Goal: Task Accomplishment & Management: Manage account settings

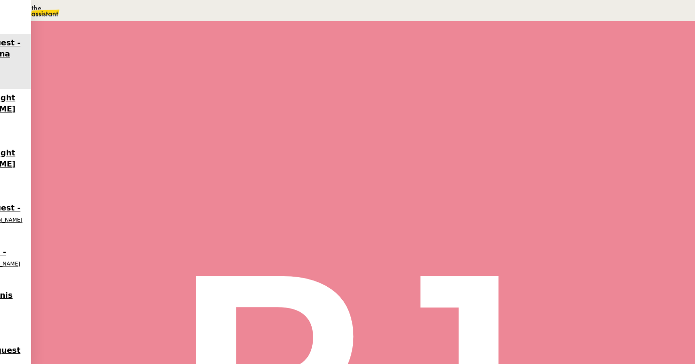
scroll to position [560, 0]
click at [363, 118] on span "Tâche" at bounding box center [372, 115] width 18 height 7
click at [511, 66] on input "text" at bounding box center [532, 63] width 84 height 8
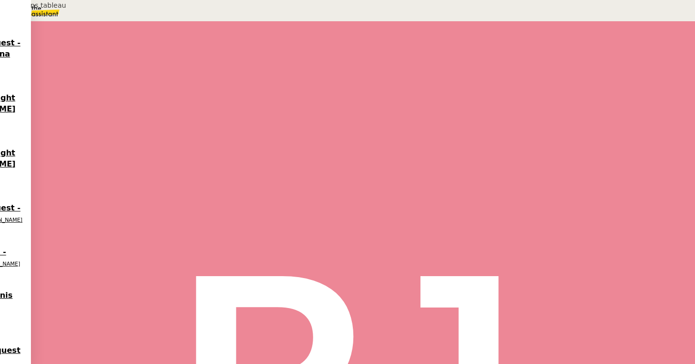
type input "Saisie dans tableau"
click at [513, 196] on span "Sauver" at bounding box center [503, 192] width 20 height 7
click at [109, 166] on icon at bounding box center [105, 163] width 8 height 8
drag, startPoint x: 198, startPoint y: 198, endPoint x: 160, endPoint y: 196, distance: 37.8
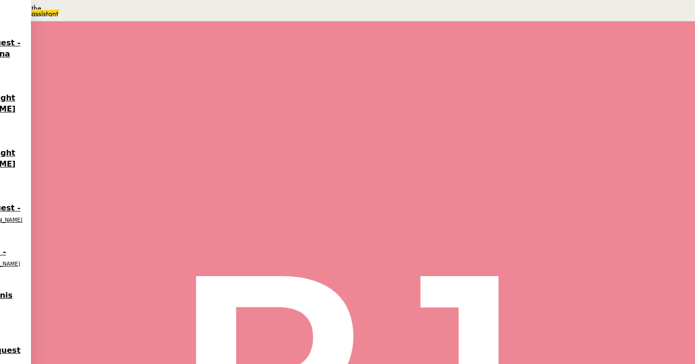
click at [160, 306] on div "Dear [PERSON_NAME][GEOGRAPHIC_DATA]," at bounding box center [309, 311] width 419 height 11
copy div "[PERSON_NAME],"
click at [134, 164] on div at bounding box center [115, 164] width 39 height 0
click at [134, 164] on button at bounding box center [124, 164] width 19 height 0
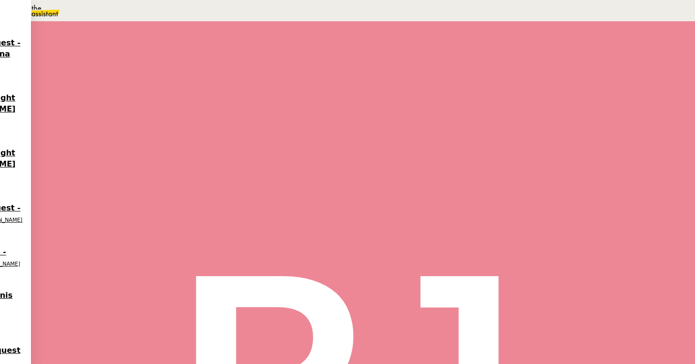
click at [127, 61] on span "Statut" at bounding box center [118, 64] width 18 height 7
click at [181, 27] on span "Aucune action supplémentaire n'est nécessaire." at bounding box center [118, 24] width 128 height 6
click at [541, 63] on textarea at bounding box center [530, 64] width 80 height 2
type textarea "Demande terminée"
click at [513, 123] on span "Sauver" at bounding box center [503, 119] width 20 height 7
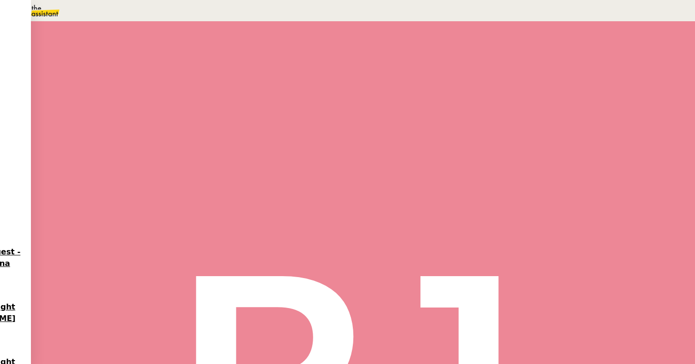
click at [363, 116] on span "Tâche" at bounding box center [372, 115] width 18 height 7
click at [528, 65] on input "text" at bounding box center [532, 63] width 84 height 8
type input "C"
type input "Saisie dans tableau"
click at [513, 196] on span "Sauver" at bounding box center [503, 192] width 20 height 7
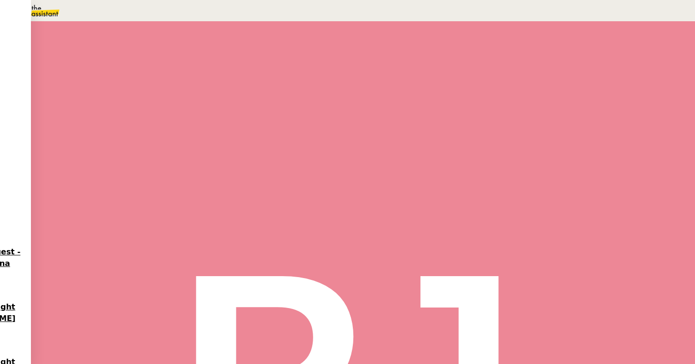
click at [107, 165] on icon at bounding box center [105, 161] width 3 height 5
click at [116, 165] on icon at bounding box center [114, 162] width 3 height 6
click at [109, 166] on icon at bounding box center [105, 163] width 8 height 8
click at [134, 164] on div at bounding box center [115, 164] width 39 height 0
click at [134, 164] on button at bounding box center [124, 164] width 19 height 0
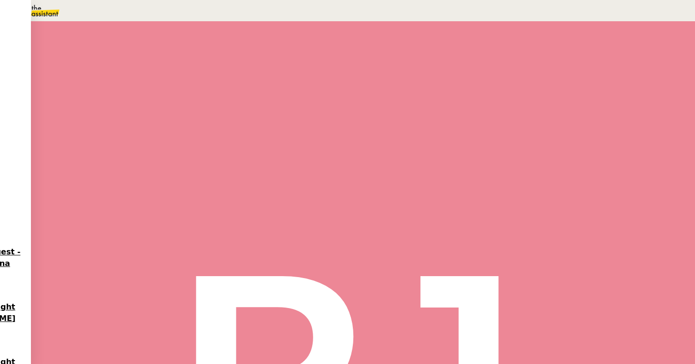
click at [127, 61] on span "Statut" at bounding box center [118, 64] width 18 height 7
click at [54, 27] on span "Terminé" at bounding box center [38, 23] width 30 height 8
click at [501, 65] on textarea at bounding box center [530, 64] width 80 height 2
type textarea "Demande terminée, pas de retour client"
click at [513, 123] on span "Sauver" at bounding box center [503, 119] width 20 height 7
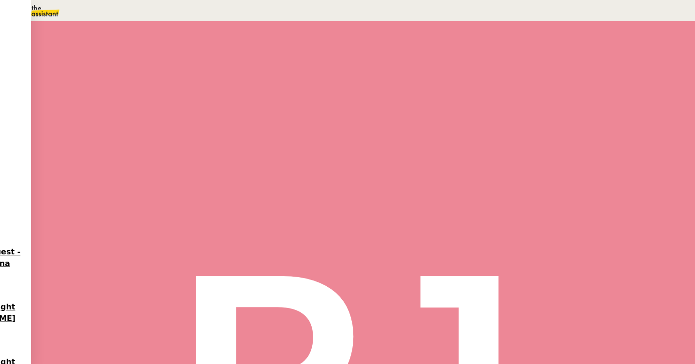
click at [363, 114] on span "Tâche" at bounding box center [372, 115] width 18 height 7
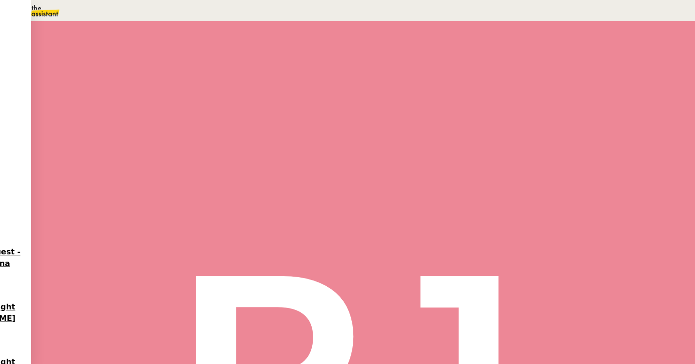
click at [363, 116] on span "Tâche" at bounding box center [372, 115] width 18 height 7
click at [523, 64] on input "text" at bounding box center [532, 63] width 84 height 8
type input "Saisie dans tableau"
click at [513, 196] on span "Sauver" at bounding box center [503, 192] width 20 height 7
click at [109, 166] on icon at bounding box center [105, 163] width 8 height 8
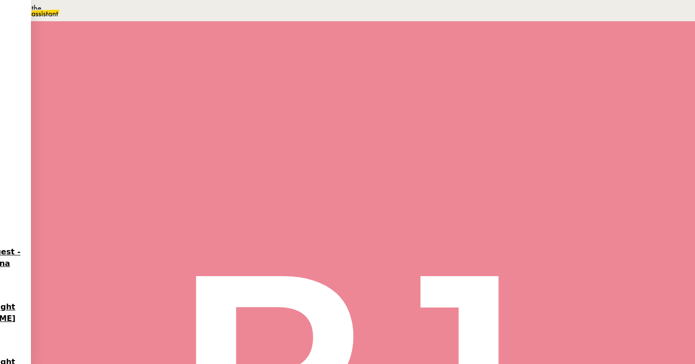
click at [134, 164] on div at bounding box center [115, 164] width 39 height 0
click at [129, 166] on icon at bounding box center [124, 162] width 7 height 5
click at [127, 61] on span "Statut" at bounding box center [118, 64] width 18 height 7
click at [54, 27] on span "Terminé" at bounding box center [38, 23] width 30 height 8
click at [505, 65] on textarea at bounding box center [530, 64] width 80 height 2
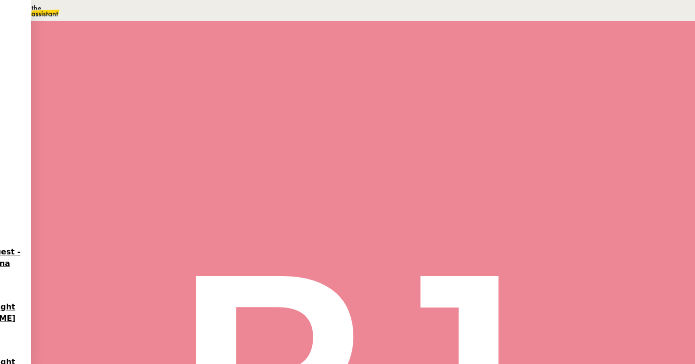
type textarea "Demande terminée, pas de retour client"
click at [513, 123] on span "Sauver" at bounding box center [503, 119] width 20 height 7
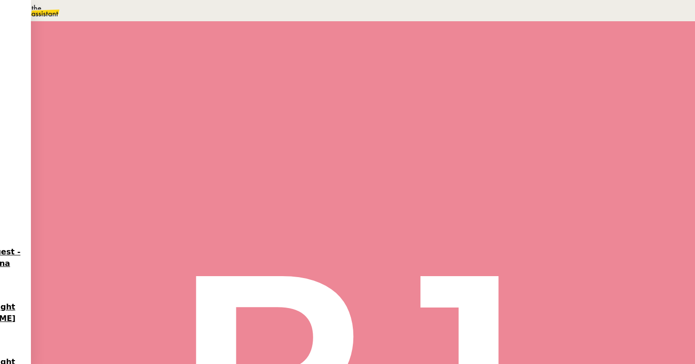
click at [363, 115] on span "Tâche" at bounding box center [372, 115] width 18 height 7
click at [530, 67] on input "text" at bounding box center [532, 63] width 84 height 8
type input "Transmission d'informations"
click at [513, 196] on span "Sauver" at bounding box center [503, 192] width 20 height 7
click at [109, 166] on icon at bounding box center [105, 163] width 8 height 8
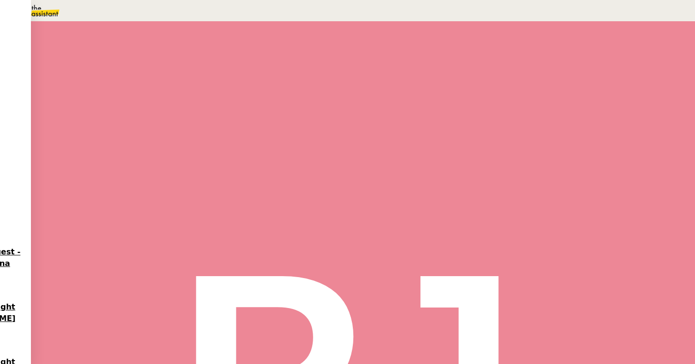
scroll to position [545, 0]
click at [131, 252] on span "Répondre" at bounding box center [117, 255] width 29 height 7
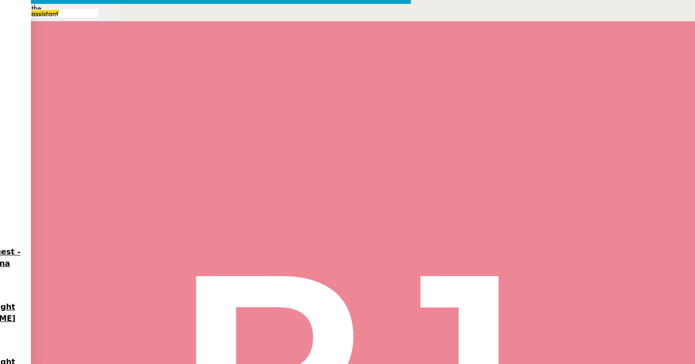
click at [96, 74] on nz-modal-container "Service TA - VOYAGE - PROPOSITION GLOBALE A utiliser dans le cadre de propositi…" at bounding box center [347, 273] width 695 height 546
click at [225, 295] on div at bounding box center [309, 300] width 419 height 11
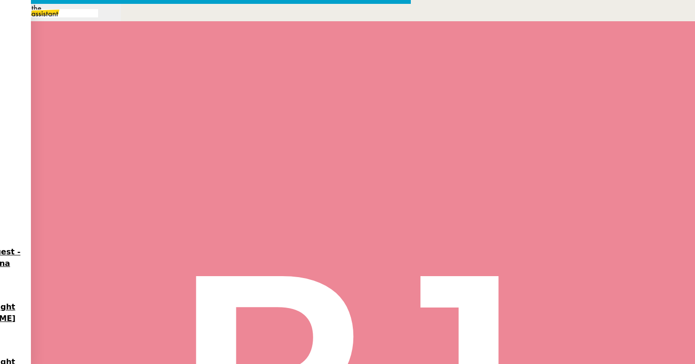
click at [134, 164] on div at bounding box center [115, 164] width 39 height 0
click at [129, 166] on icon at bounding box center [124, 162] width 7 height 5
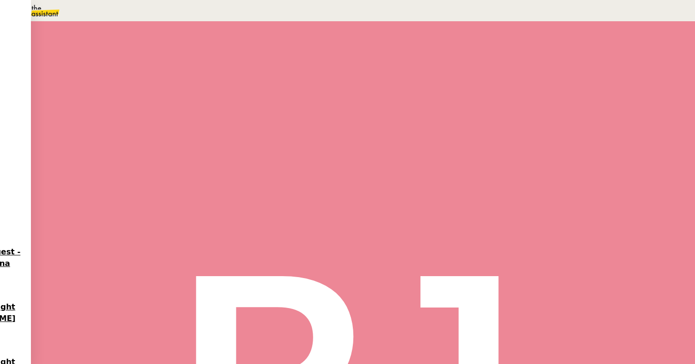
click at [355, 121] on div "Tâche Message Commentaire" at bounding box center [492, 115] width 275 height 11
click at [363, 116] on span "Tâche" at bounding box center [372, 115] width 18 height 7
click at [507, 67] on input "text" at bounding box center [532, 63] width 84 height 8
type input "Saisie dans tableau"
click at [513, 196] on span "Sauver" at bounding box center [503, 192] width 20 height 7
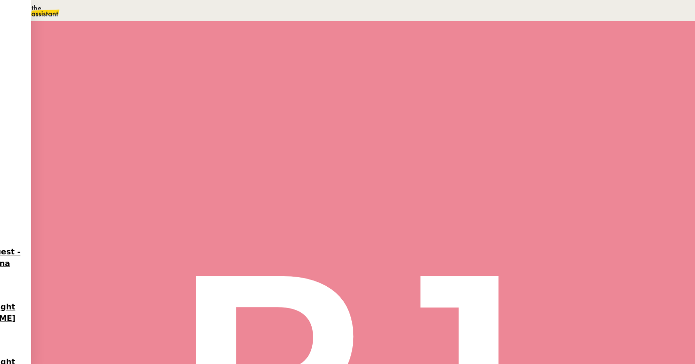
click at [115, 164] on div at bounding box center [105, 164] width 19 height 0
click at [134, 164] on div at bounding box center [115, 164] width 39 height 0
click at [336, 175] on div "Saisie dans tableau 1 min" at bounding box center [216, 162] width 241 height 73
click at [689, 203] on div "Fermer Sauver" at bounding box center [588, 187] width 213 height 33
click at [513, 196] on span "Sauver" at bounding box center [503, 192] width 20 height 7
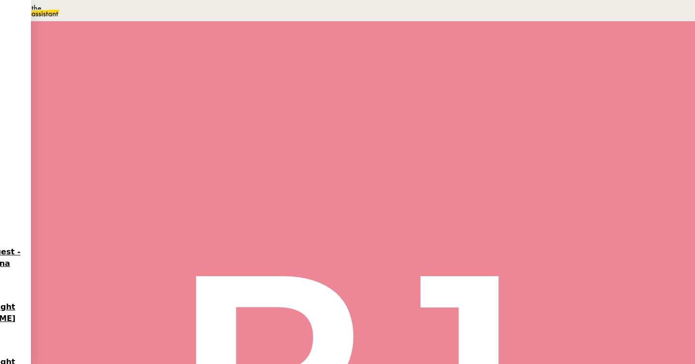
click at [134, 164] on button at bounding box center [124, 164] width 19 height 0
click at [127, 61] on span "Statut" at bounding box center [118, 64] width 18 height 7
click at [181, 27] on span "Aucune action supplémentaire n'est nécessaire." at bounding box center [118, 24] width 128 height 6
click at [551, 65] on textarea at bounding box center [530, 64] width 80 height 2
type textarea "Demande terminée"
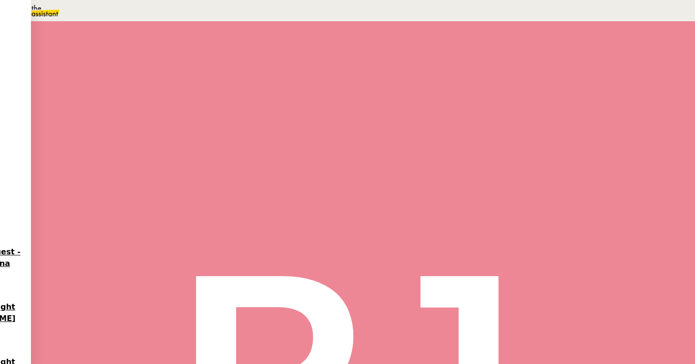
click at [513, 123] on span "Sauver" at bounding box center [503, 119] width 20 height 7
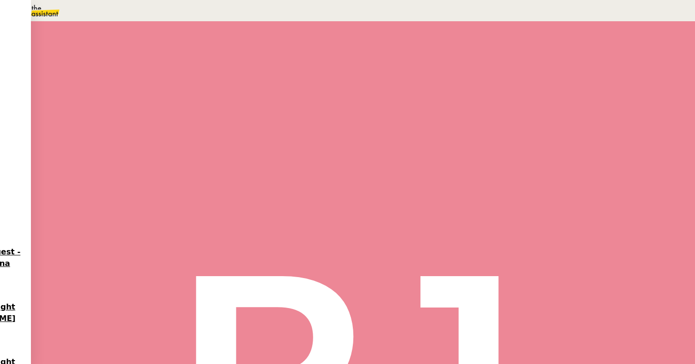
scroll to position [618, 0]
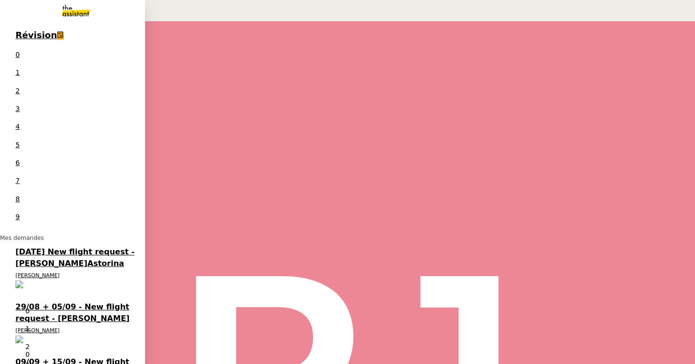
drag, startPoint x: 80, startPoint y: 83, endPoint x: 154, endPoint y: 108, distance: 77.9
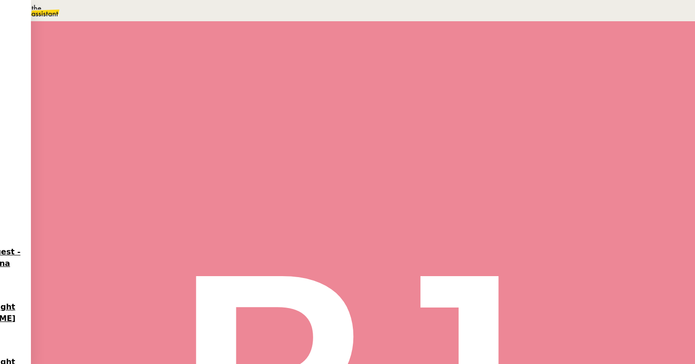
scroll to position [1334, 0]
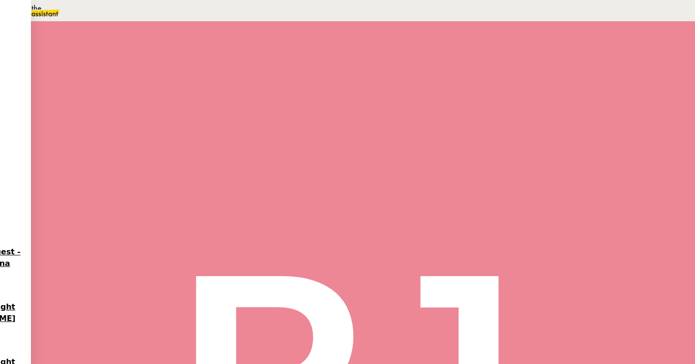
click at [363, 114] on span "Tâche" at bounding box center [372, 115] width 18 height 7
click at [531, 67] on input "text" at bounding box center [532, 63] width 84 height 8
type input "D"
type input "Saisie dans tableau"
click at [513, 196] on span "Sauver" at bounding box center [503, 192] width 20 height 7
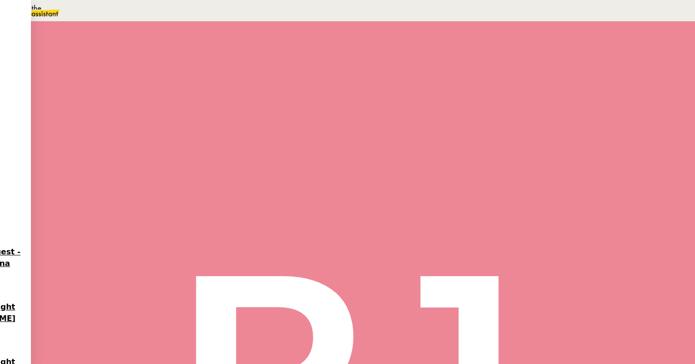
click at [109, 166] on icon at bounding box center [105, 163] width 8 height 8
click at [134, 164] on div at bounding box center [115, 164] width 39 height 0
click at [134, 164] on button at bounding box center [124, 164] width 19 height 0
click at [402, 58] on div "Statut" at bounding box center [363, 63] width 535 height 11
click at [181, 27] on span "Aucune action supplémentaire n'est nécessaire." at bounding box center [118, 24] width 128 height 6
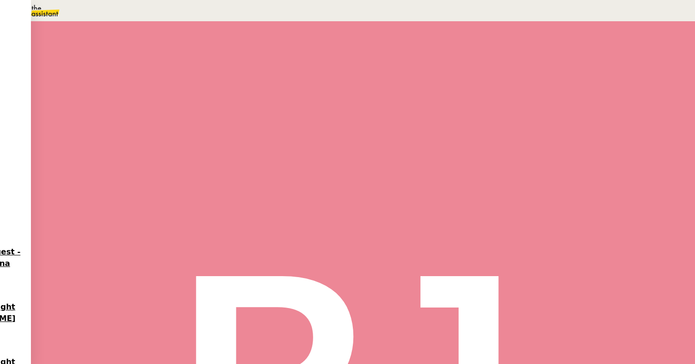
click at [524, 63] on textarea at bounding box center [530, 64] width 80 height 2
type textarea "Demande terminée"
click at [513, 123] on span "Sauver" at bounding box center [503, 119] width 20 height 7
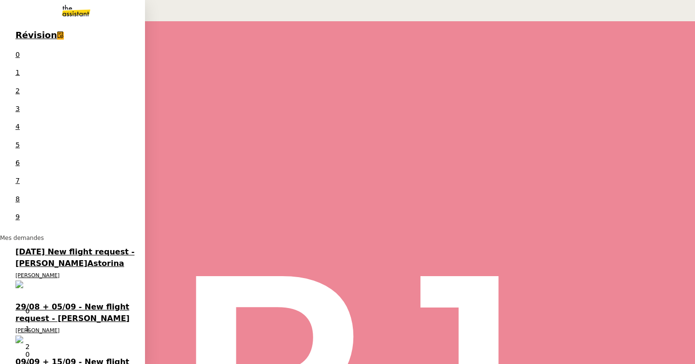
click at [23, 358] on span "09/09 + 15/09 - New flight request - [PERSON_NAME]" at bounding box center [72, 368] width 114 height 20
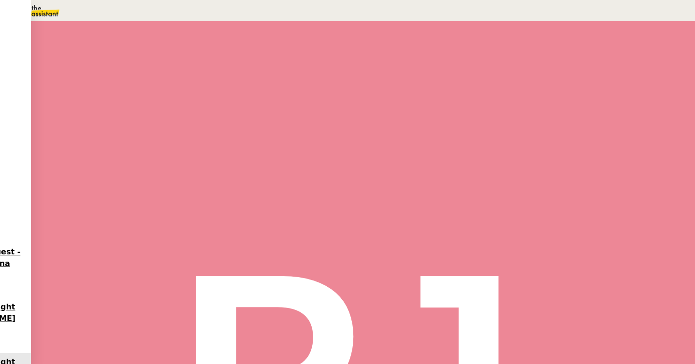
click at [363, 113] on span "Tâche" at bounding box center [372, 115] width 18 height 7
click at [505, 67] on input "text" at bounding box center [532, 63] width 84 height 8
type input "Saisie dans tableau"
click at [513, 196] on span "Sauver" at bounding box center [503, 192] width 20 height 7
click at [107, 165] on icon at bounding box center [105, 161] width 3 height 5
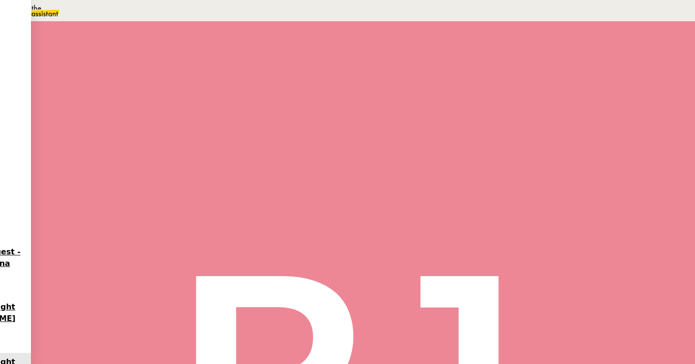
click at [134, 164] on div at bounding box center [115, 164] width 39 height 0
click at [134, 164] on button at bounding box center [124, 164] width 19 height 0
click at [408, 36] on div "09/09 + 15/09 - New flight request - [PERSON_NAME] Ouvert Statut" at bounding box center [363, 64] width 550 height 71
click at [127, 61] on span "Statut" at bounding box center [118, 64] width 18 height 7
click at [54, 27] on span "Terminé" at bounding box center [38, 23] width 30 height 8
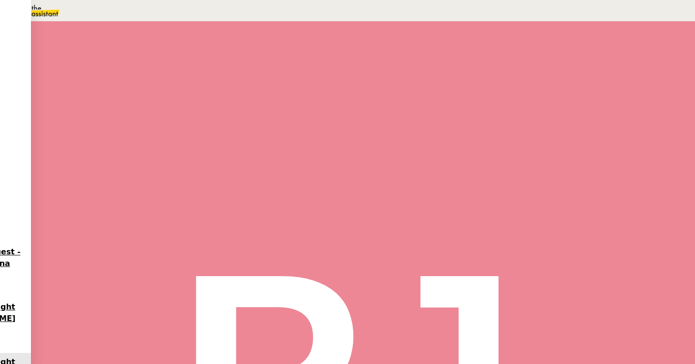
click at [518, 63] on textarea at bounding box center [530, 64] width 80 height 2
type textarea "Demande terminée, pas de retour client"
click at [513, 123] on span "Sauver" at bounding box center [503, 119] width 20 height 7
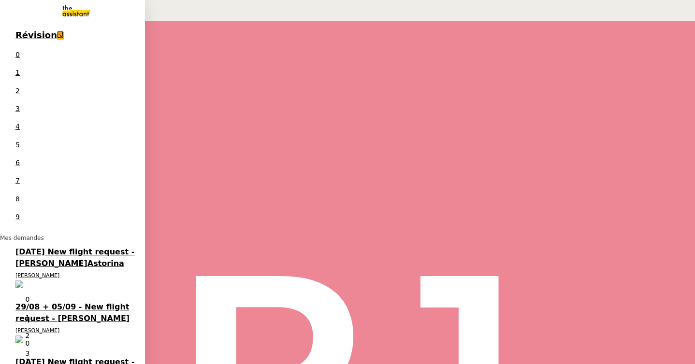
click at [22, 303] on span "29/08 + 05/09 - New flight request - [PERSON_NAME]" at bounding box center [72, 313] width 114 height 20
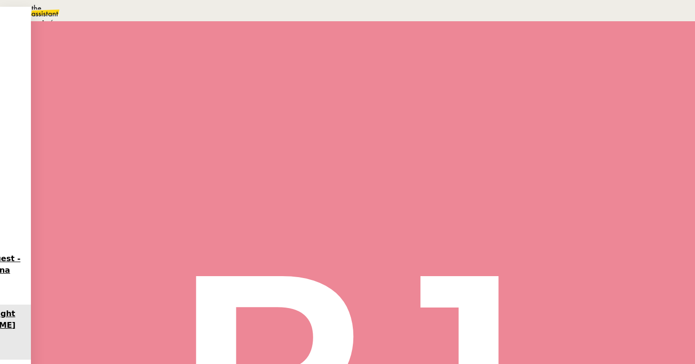
click at [414, 58] on div "Statut" at bounding box center [363, 63] width 535 height 11
click at [54, 27] on span "Terminé" at bounding box center [38, 23] width 30 height 8
click at [510, 65] on textarea at bounding box center [530, 64] width 80 height 2
type textarea "Demande terminée"
click at [513, 123] on span "Sauver" at bounding box center [503, 119] width 20 height 7
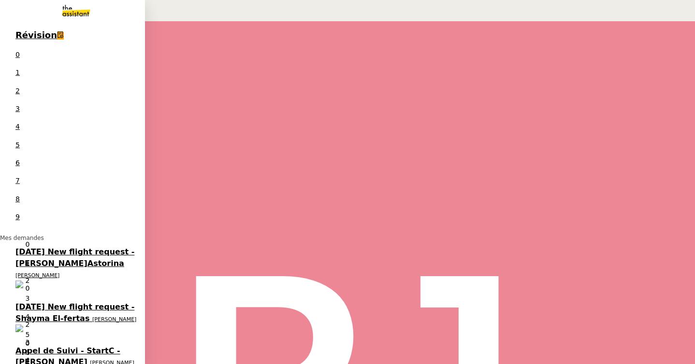
click at [16, 247] on span "[DATE] New flight request - [PERSON_NAME]Astorina" at bounding box center [74, 257] width 119 height 20
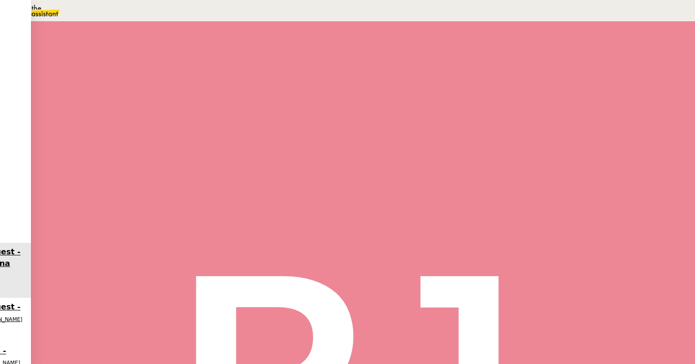
scroll to position [245, 0]
click at [100, 205] on span "•••" at bounding box center [108, 208] width 17 height 7
click at [363, 116] on span "Tâche" at bounding box center [372, 115] width 18 height 7
click at [505, 67] on input "text" at bounding box center [532, 63] width 84 height 8
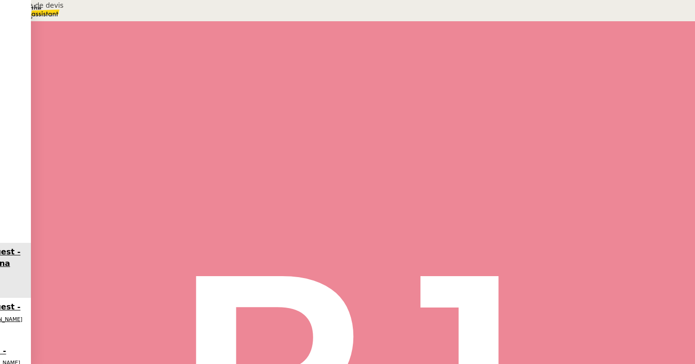
type input "Demande de devis"
click at [513, 196] on span "Sauver" at bounding box center [503, 192] width 20 height 7
click at [115, 164] on div at bounding box center [105, 164] width 19 height 0
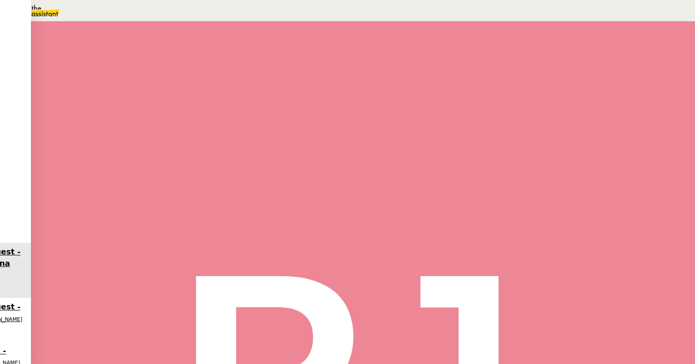
click at [543, 194] on span "1/5 SUIVI LEAD NON QUALIFIE - PROCEDURE SIMPLIFIEE" at bounding box center [579, 203] width 168 height 19
drag, startPoint x: 276, startPoint y: 192, endPoint x: 277, endPoint y: 200, distance: 7.4
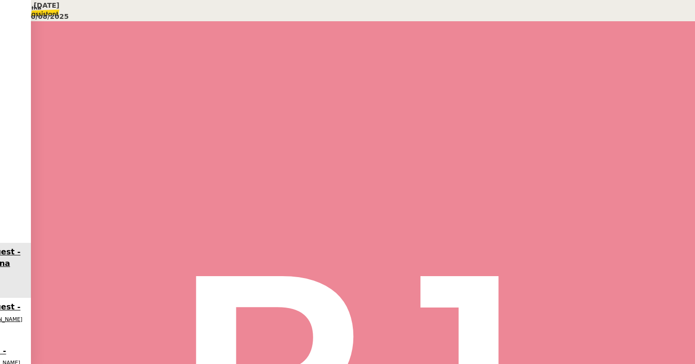
copy li "@[PERSON_NAME][EMAIL_ADDRESS][DOMAIN_NAME] NOMDUCLIENT + [Date du vol souhaité]"
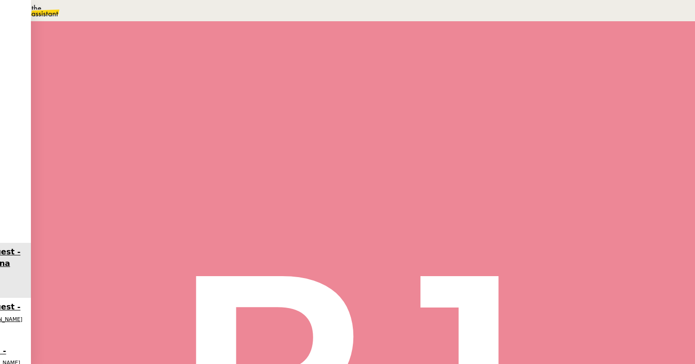
scroll to position [0, 0]
click at [314, 143] on div "Demande de devis" at bounding box center [216, 138] width 241 height 25
drag, startPoint x: 591, startPoint y: 64, endPoint x: 475, endPoint y: 66, distance: 116.0
type input "51 ""
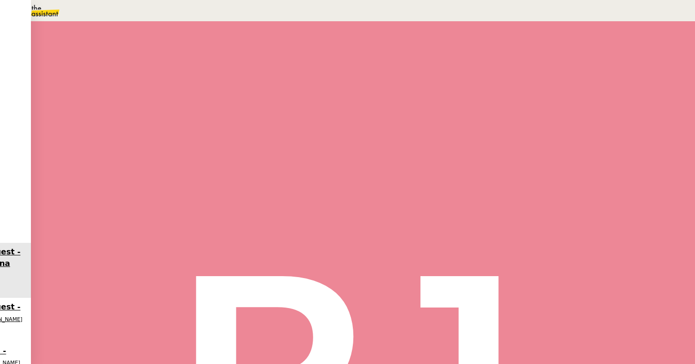
type input "Trans"
type input "52 ""
type input "Transmission d"
type input "53 ""
type input "Transmission d'informat"
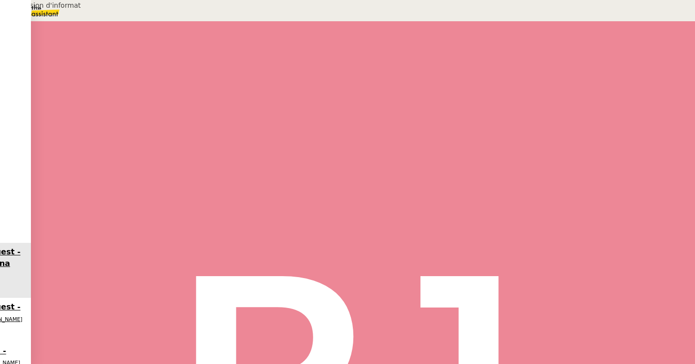
type input "54 ""
type input "Transmission d'informatio"
type input "55 ""
type input "Transmission d'informations"
type input "56 ""
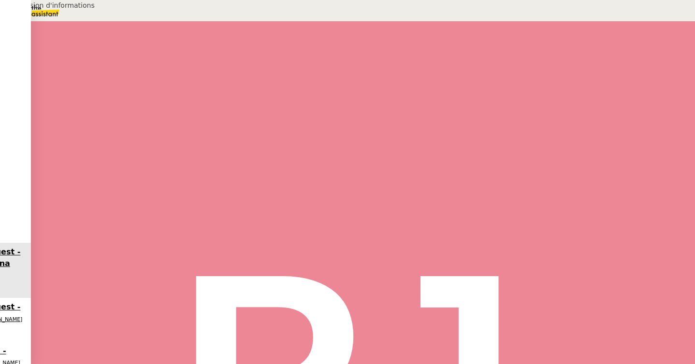
type input "Transmission d'informations"
click at [513, 196] on span "Sauver" at bounding box center [503, 192] width 20 height 7
type input "57 ""
click at [131, 171] on span "Répondre" at bounding box center [117, 174] width 29 height 7
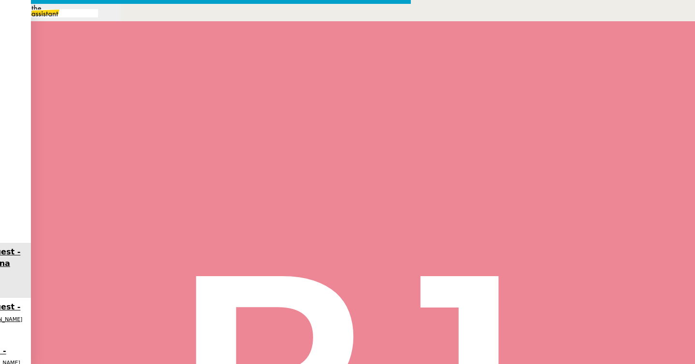
scroll to position [253, 0]
click at [228, 321] on nz-tag "Ccc:" at bounding box center [217, 325] width 21 height 9
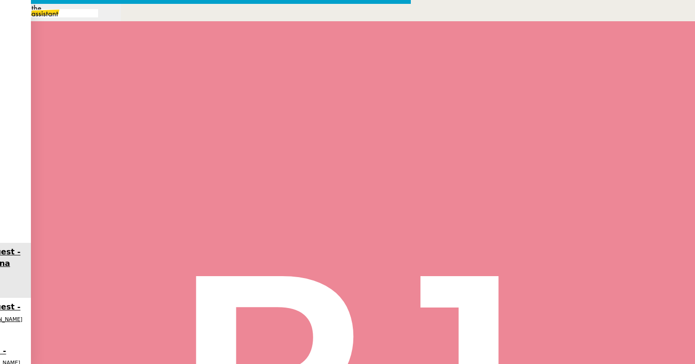
click at [108, 173] on nz-modal-container "Service TA - VOYAGE - PROPOSITION GLOBALE A utiliser dans le cadre de propositi…" at bounding box center [347, 250] width 695 height 501
click at [296, 284] on div "Dear [PERSON_NAME] L'Astorina," at bounding box center [309, 289] width 419 height 11
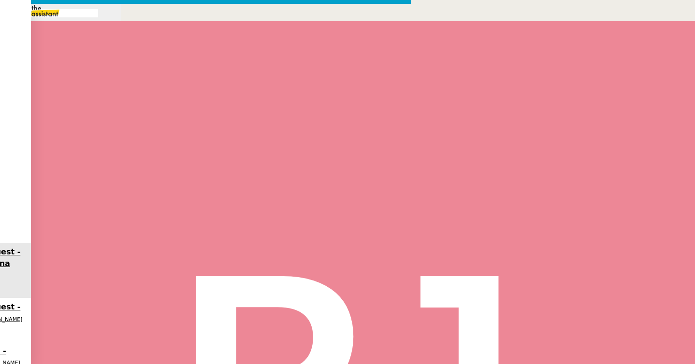
click at [0, 0] on lt-em "achieve" at bounding box center [0, 0] width 0 height 0
click at [103, 158] on nz-modal-container "Service TA - VOYAGE - PROPOSITION GLOBALE A utiliser dans le cadre de propositi…" at bounding box center [347, 307] width 695 height 614
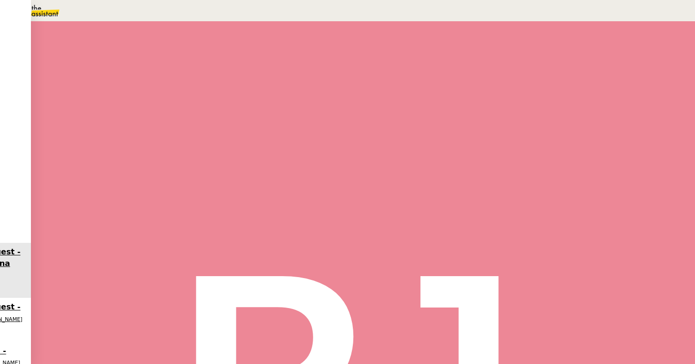
click at [200, 263] on div at bounding box center [309, 268] width 419 height 11
click at [97, 226] on nz-modal-container "Service TA - VOYAGE - PROPOSITION GLOBALE A utiliser dans le cadre de propositi…" at bounding box center [347, 308] width 695 height 616
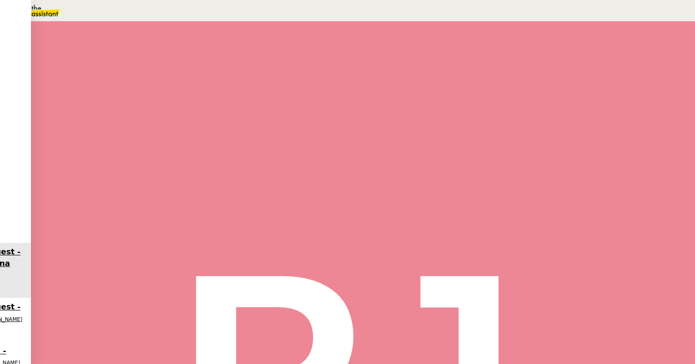
click at [186, 306] on div "In order to achieve your quote request, I'm missing some information." at bounding box center [309, 311] width 419 height 11
drag, startPoint x: 435, startPoint y: 134, endPoint x: 150, endPoint y: 138, distance: 285.2
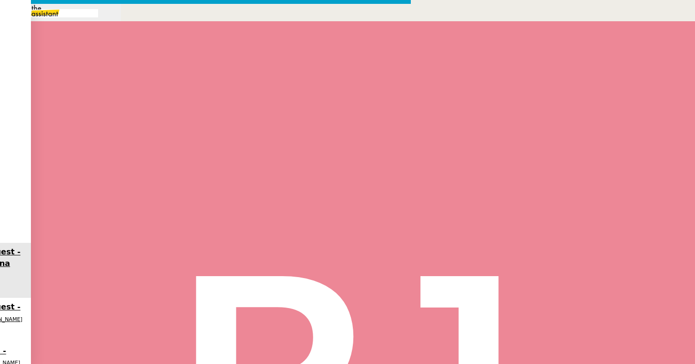
scroll to position [0, 0]
drag, startPoint x: 254, startPoint y: 133, endPoint x: 287, endPoint y: 133, distance: 32.9
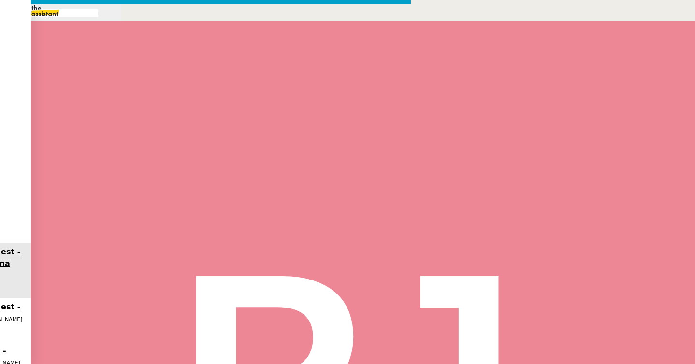
click at [403, 340] on input "Re: Your private flight project is in good hands – [GEOGRAPHIC_DATA] → [GEOGRAP…" at bounding box center [205, 347] width 395 height 15
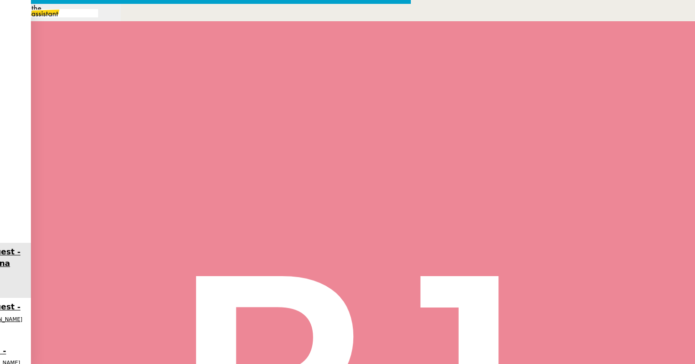
click at [80, 276] on nz-modal-container "Service TA - VOYAGE - PROPOSITION GLOBALE A utiliser dans le cadre de propositi…" at bounding box center [347, 331] width 695 height 663
drag, startPoint x: 160, startPoint y: 240, endPoint x: 133, endPoint y: 217, distance: 35.3
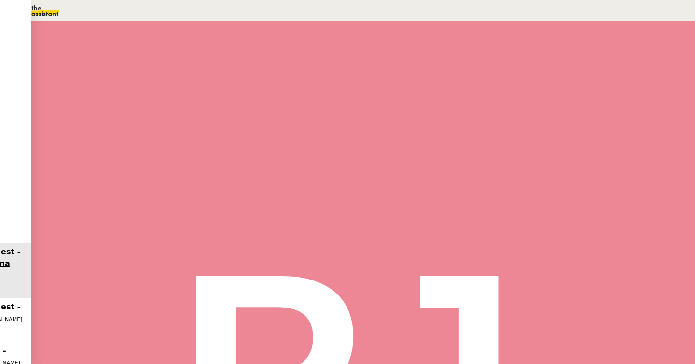
copy div "Warm regards, [PERSON_NAME]"
click at [165, 291] on div "In order to achieve your quote request, I'm missing some information." at bounding box center [309, 296] width 419 height 11
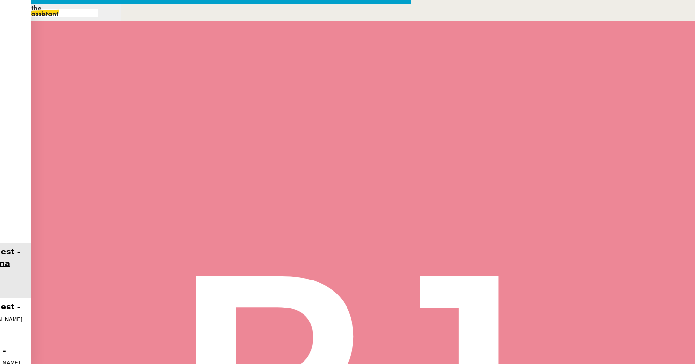
drag, startPoint x: 341, startPoint y: 98, endPoint x: 258, endPoint y: 98, distance: 82.6
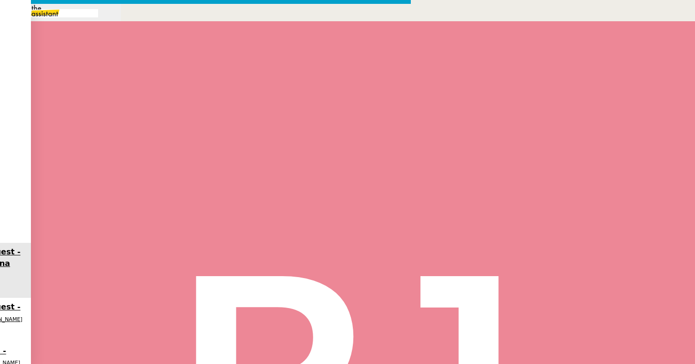
click at [0, 0] on lt-em "information" at bounding box center [0, 0] width 0 height 0
drag, startPoint x: 180, startPoint y: 222, endPoint x: 142, endPoint y: 99, distance: 129.5
copy div "In order to achieve your quote request, I need more information. The initial re…"
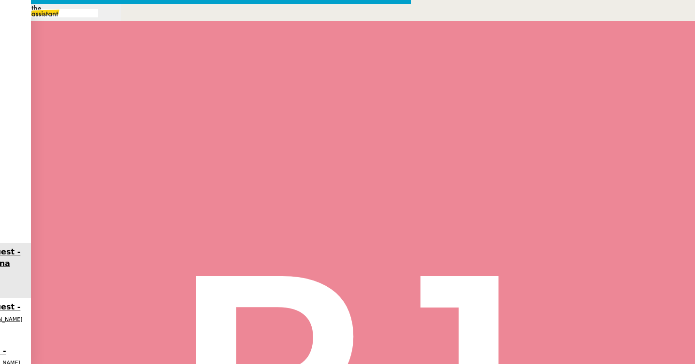
click at [119, 151] on icon at bounding box center [115, 147] width 8 height 8
click at [134, 148] on button at bounding box center [124, 148] width 19 height 0
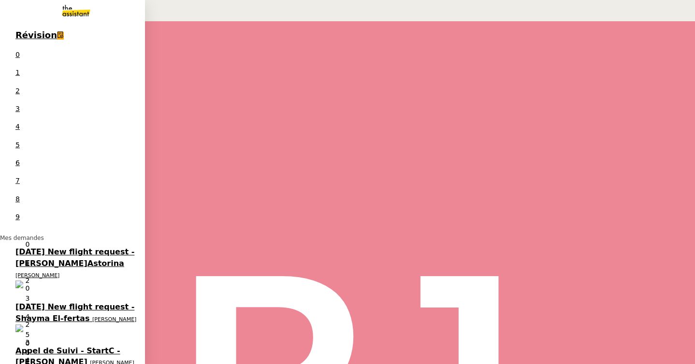
click at [92, 317] on span "[PERSON_NAME]" at bounding box center [114, 320] width 44 height 6
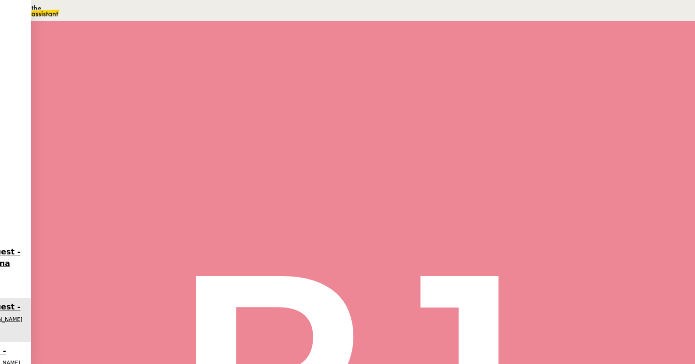
click at [363, 103] on span "Tâche" at bounding box center [372, 100] width 18 height 7
click at [517, 67] on input "text" at bounding box center [532, 63] width 84 height 8
type input "Relance client"
click at [516, 197] on button "Sauver" at bounding box center [503, 192] width 26 height 8
click at [109, 151] on icon at bounding box center [105, 147] width 8 height 8
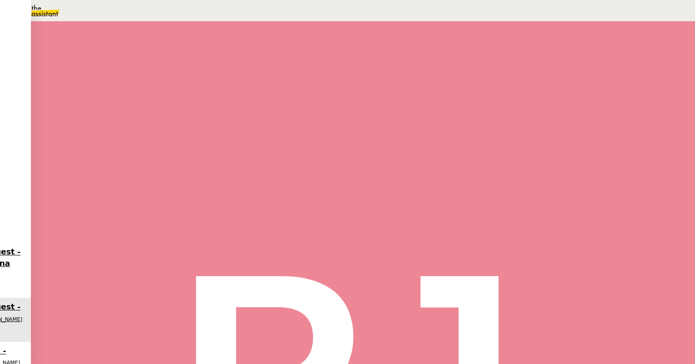
scroll to position [151, 0]
drag, startPoint x: 192, startPoint y: 268, endPoint x: 133, endPoint y: 263, distance: 59.1
click at [133, 360] on div "Dear Mrs. El-fertas," at bounding box center [309, 365] width 419 height 11
copy div "Dear Mrs. El-fertas,"
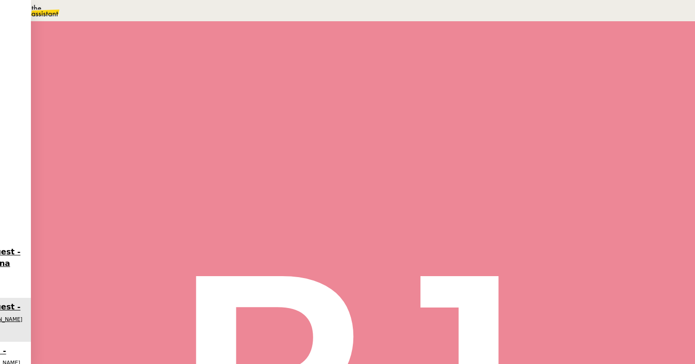
click at [387, 116] on span "Message" at bounding box center [400, 115] width 26 height 7
click at [104, 14] on link "Nouvelle conversation" at bounding box center [52, 6] width 104 height 16
click at [98, 32] on input "text" at bounding box center [56, 36] width 84 height 8
type input "orizair relan"
click at [57, 210] on em "orizair" at bounding box center [49, 213] width 16 height 6
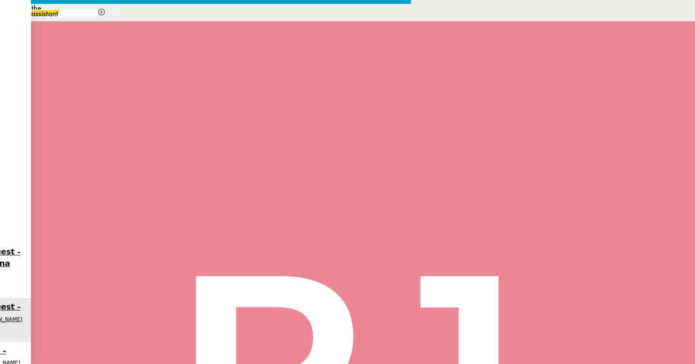
drag, startPoint x: 323, startPoint y: 123, endPoint x: 266, endPoint y: 125, distance: 57.5
drag, startPoint x: 433, startPoint y: 107, endPoint x: 290, endPoint y: 106, distance: 143.1
copy span "Your Orizair journey – awaiting your confirmation"
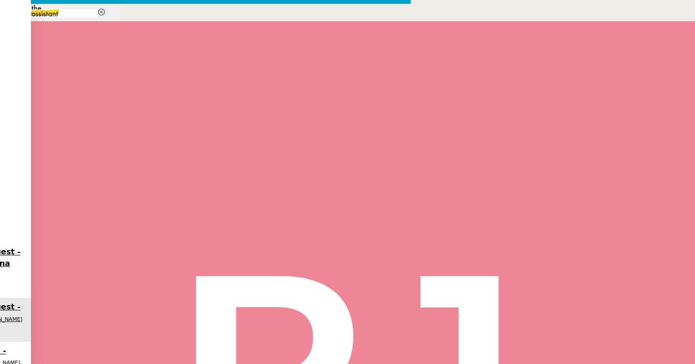
click at [290, 340] on div at bounding box center [205, 349] width 410 height 19
click at [290, 340] on input "text" at bounding box center [205, 347] width 395 height 15
paste input "Your Orizair journey – awaiting your confirmation"
type input "Your Orizair journey – awaiting your confirmation"
click at [32, 322] on span "_______" at bounding box center [20, 326] width 24 height 8
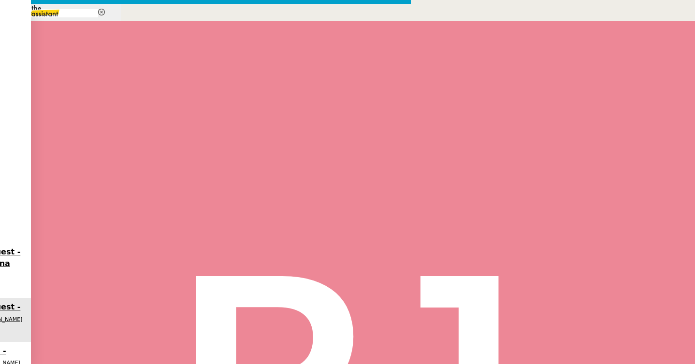
click at [90, 321] on nz-tag "au" at bounding box center [82, 325] width 15 height 9
click at [255, 321] on nz-tag "Ccc:" at bounding box center [243, 325] width 21 height 9
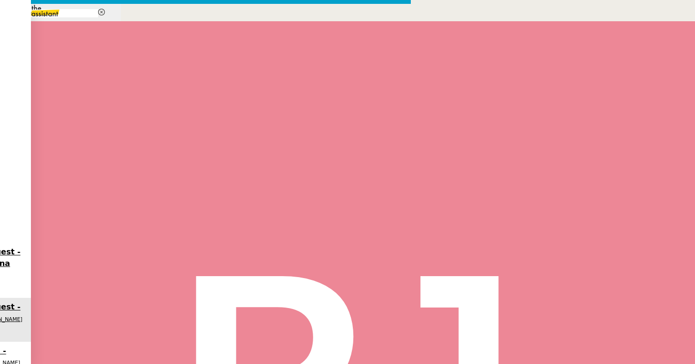
click at [94, 170] on nz-modal-container "orizair relan Service ✈️ Orizair - Relan ce après envoi devis client (FR) Dans …" at bounding box center [347, 353] width 695 height 706
drag, startPoint x: 231, startPoint y: 204, endPoint x: 96, endPoint y: 176, distance: 137.8
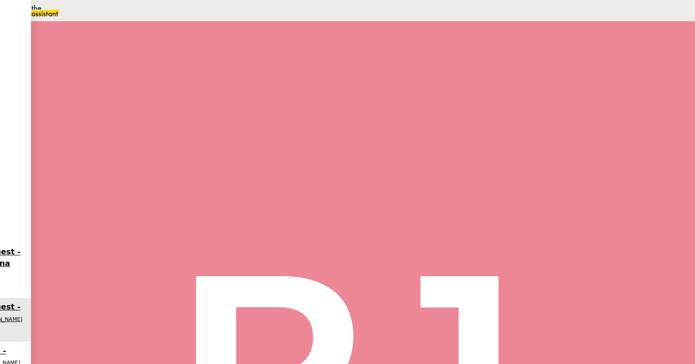
copy td "Departure: [GEOGRAPHIC_DATA] Arrival: [GEOGRAPHIC_DATA]-[GEOGRAPHIC_DATA] Date …"
click at [225, 295] on div at bounding box center [309, 300] width 419 height 11
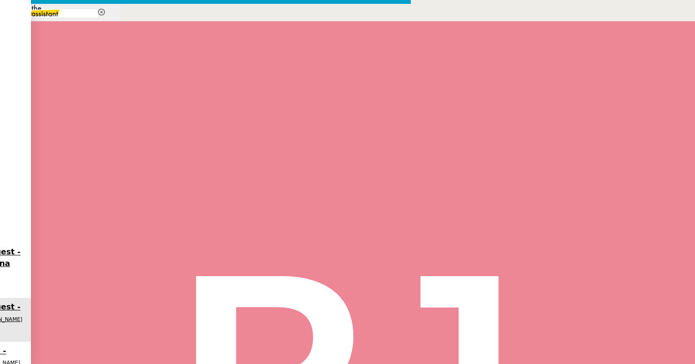
drag, startPoint x: 271, startPoint y: 285, endPoint x: 136, endPoint y: 267, distance: 136.1
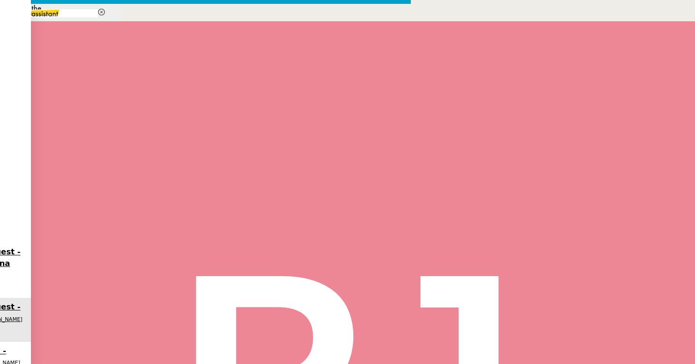
drag, startPoint x: 146, startPoint y: 117, endPoint x: 140, endPoint y: 62, distance: 55.5
drag, startPoint x: 261, startPoint y: 230, endPoint x: 181, endPoint y: 230, distance: 79.7
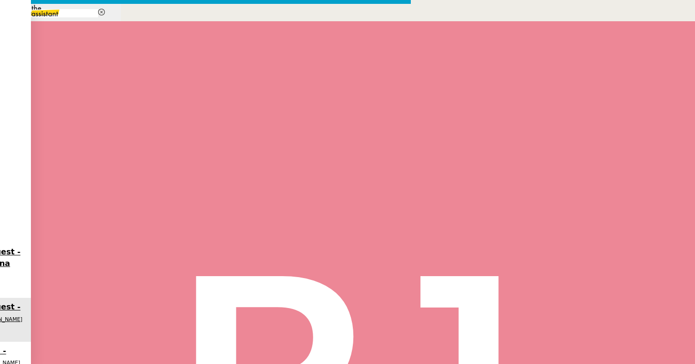
copy strong "[GEOGRAPHIC_DATA]"
drag, startPoint x: 259, startPoint y: 114, endPoint x: 229, endPoint y: 114, distance: 29.5
drag, startPoint x: 248, startPoint y: 241, endPoint x: 171, endPoint y: 241, distance: 76.9
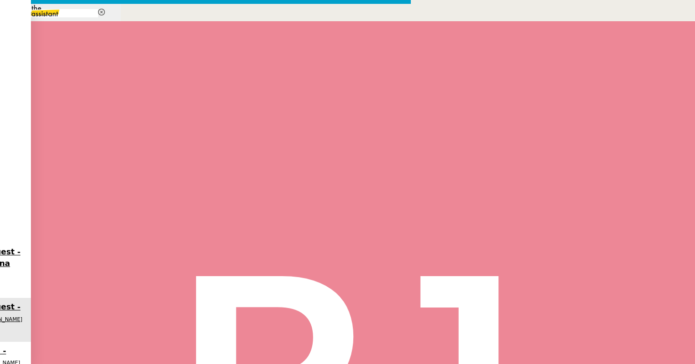
copy strong "[GEOGRAPHIC_DATA]-[GEOGRAPHIC_DATA]"
drag, startPoint x: 346, startPoint y: 116, endPoint x: 313, endPoint y: 118, distance: 32.5
drag, startPoint x: 261, startPoint y: 250, endPoint x: 187, endPoint y: 251, distance: 74.0
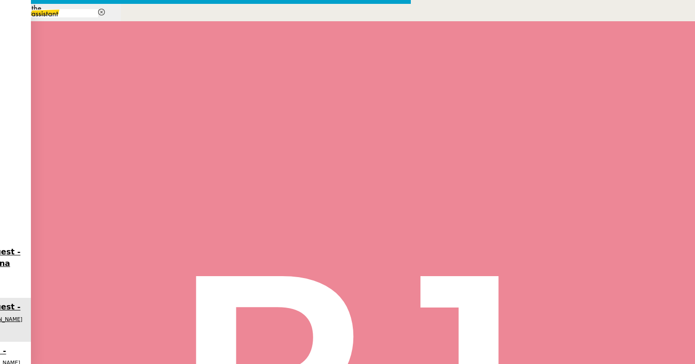
copy strong "[DATE] 10:50"
drag, startPoint x: 482, startPoint y: 118, endPoint x: 430, endPoint y: 116, distance: 52.3
drag, startPoint x: 402, startPoint y: 127, endPoint x: 143, endPoint y: 126, distance: 259.5
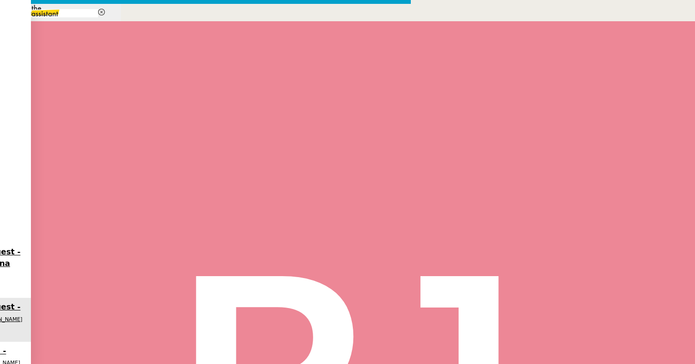
drag, startPoint x: 482, startPoint y: 120, endPoint x: 152, endPoint y: 117, distance: 330.1
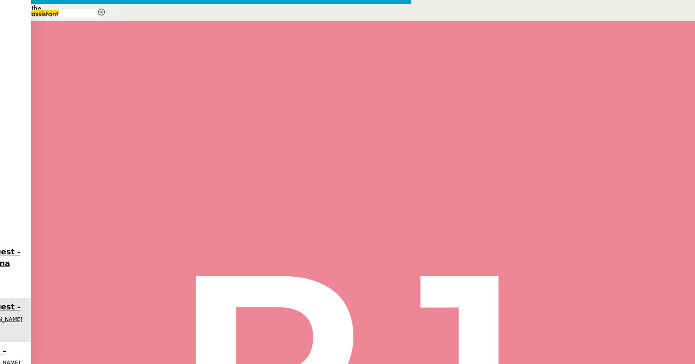
drag, startPoint x: 267, startPoint y: 248, endPoint x: 126, endPoint y: 214, distance: 145.2
click at [126, 214] on nz-modal-container "orizair relan Service ✈️ Orizair - Relan ce après envoi devis client (FR) Dans …" at bounding box center [347, 358] width 695 height 717
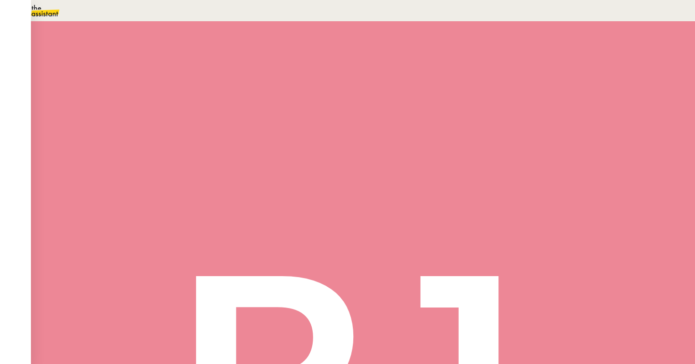
click at [134, 164] on div at bounding box center [115, 164] width 39 height 0
click at [129, 167] on icon at bounding box center [125, 163] width 8 height 8
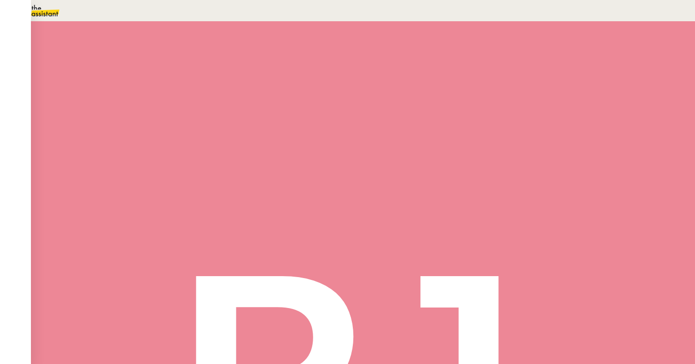
drag, startPoint x: 377, startPoint y: 274, endPoint x: 282, endPoint y: 272, distance: 95.2
click at [195, 291] on span "Vérification des appels" at bounding box center [148, 295] width 94 height 9
click at [363, 113] on span "Tâche" at bounding box center [372, 115] width 18 height 7
click at [562, 67] on input "text" at bounding box center [532, 63] width 84 height 8
paste input "Vérification des appels"
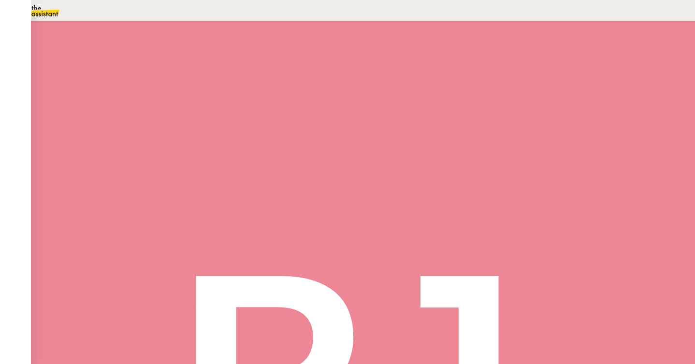
type input "Vérification des appels"
click at [513, 196] on span "Sauver" at bounding box center [503, 192] width 20 height 7
click at [115, 164] on div at bounding box center [105, 164] width 19 height 0
drag, startPoint x: 404, startPoint y: 235, endPoint x: 276, endPoint y: 206, distance: 130.3
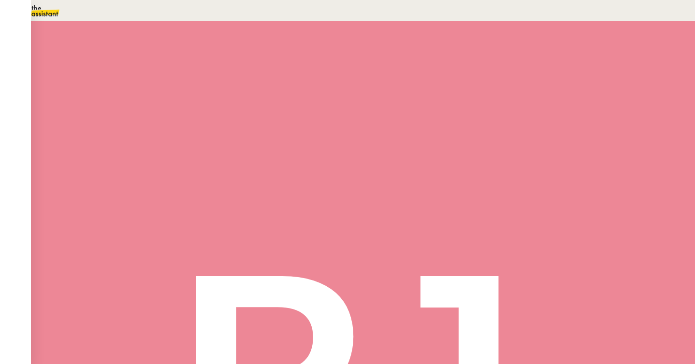
click at [276, 289] on div "27/08 : toutes les demandes sont créées Privé" at bounding box center [216, 324] width 241 height 71
click at [419, 117] on span "Commentaire" at bounding box center [438, 115] width 39 height 7
click at [515, 79] on div at bounding box center [588, 84] width 197 height 11
click at [506, 101] on div at bounding box center [588, 106] width 197 height 11
click at [496, 81] on strong "27/08 :" at bounding box center [503, 85] width 27 height 8
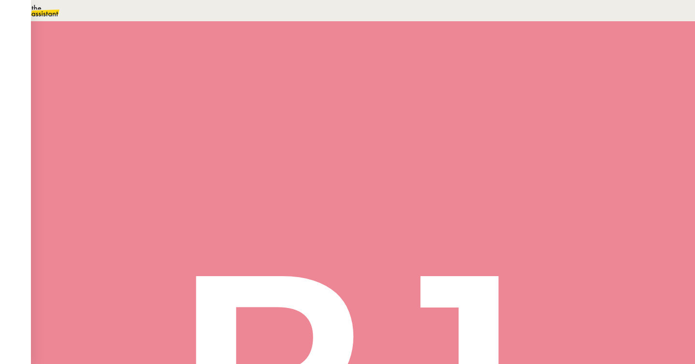
click at [513, 201] on span "Sauver" at bounding box center [503, 197] width 20 height 7
click at [134, 164] on div at bounding box center [115, 164] width 39 height 0
click at [134, 164] on button at bounding box center [124, 164] width 19 height 0
